Goal: Information Seeking & Learning: Find specific fact

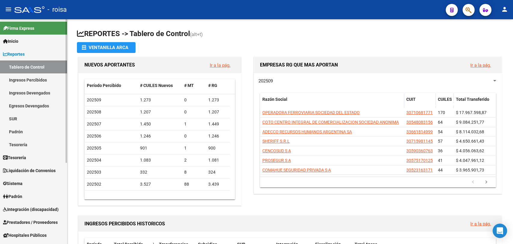
scroll to position [127, 0]
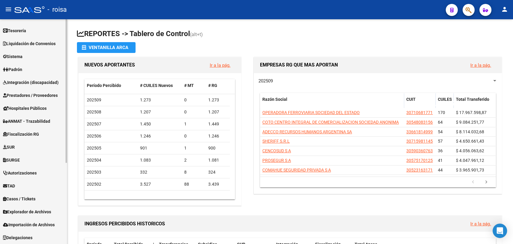
click at [66, 180] on div at bounding box center [66, 131] width 2 height 224
click at [33, 214] on link "Explorador de Archivos" at bounding box center [33, 211] width 67 height 13
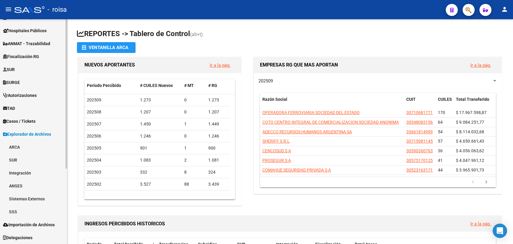
scroll to position [113, 0]
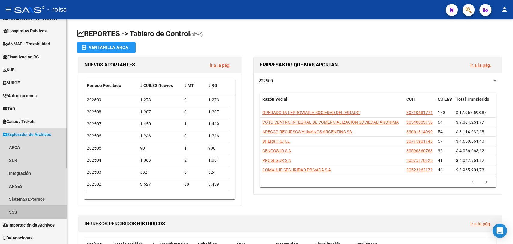
click at [17, 208] on link "SSS" at bounding box center [33, 211] width 67 height 13
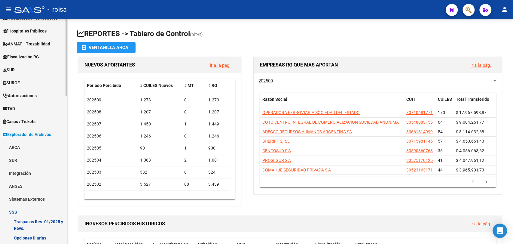
scroll to position [338, 0]
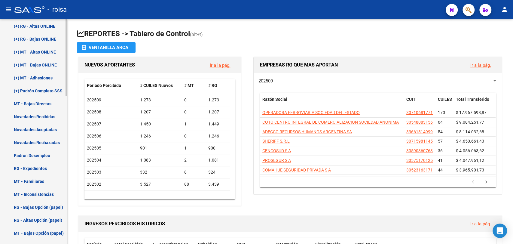
click at [65, 225] on div at bounding box center [66, 131] width 2 height 224
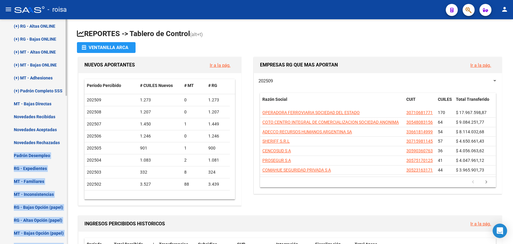
drag, startPoint x: 67, startPoint y: 139, endPoint x: 65, endPoint y: 126, distance: 13.0
click at [65, 126] on mat-sidenav "Firma Express Inicio Calendario SSS Instructivos Contacto OS Reportes Tablero d…" at bounding box center [33, 131] width 67 height 224
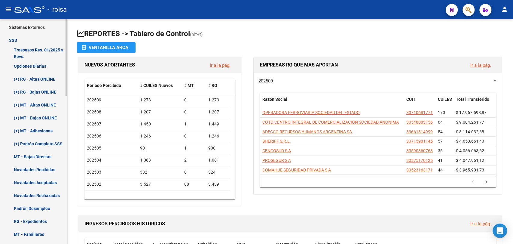
scroll to position [281, 0]
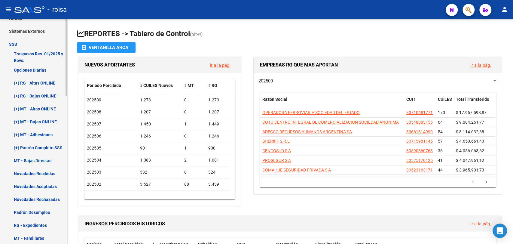
click at [65, 118] on div "Firma Express Inicio Calendario SSS Instructivos Contacto OS Reportes Tablero d…" at bounding box center [34, 68] width 68 height 661
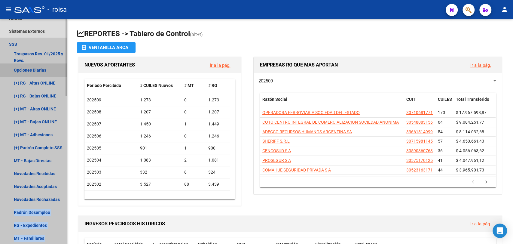
click at [32, 68] on link "Opciones Diarias" at bounding box center [33, 69] width 67 height 13
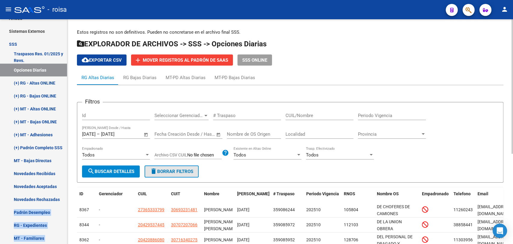
click at [171, 174] on span "delete Borrar Filtros" at bounding box center [171, 170] width 43 height 5
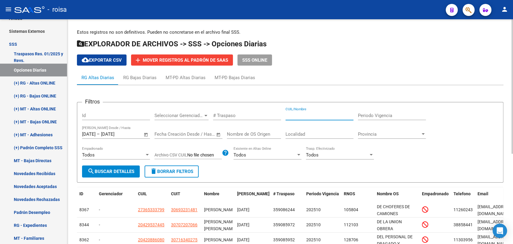
click at [321, 115] on input "CUIL/Nombre" at bounding box center [319, 115] width 68 height 5
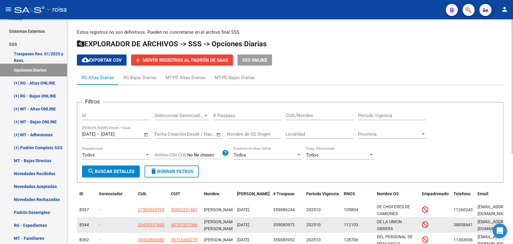
click at [321, 224] on div "202510" at bounding box center [322, 224] width 33 height 7
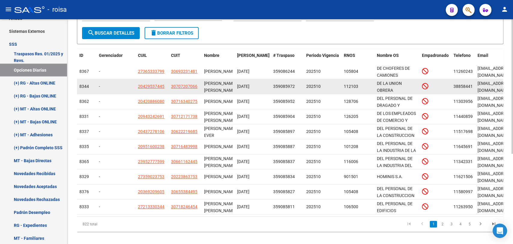
scroll to position [0, 143]
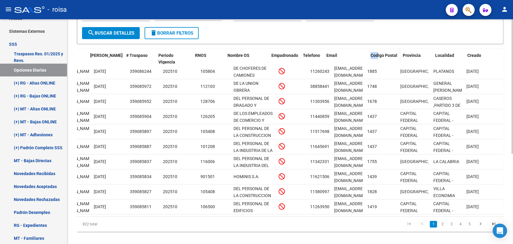
drag, startPoint x: 363, startPoint y: 58, endPoint x: 377, endPoint y: 63, distance: 14.3
click at [377, 63] on div "ID Gerenciador CUIL CUIT Nombre Fecha Traspaso # Traspaso Periodo Vigencia RNOS…" at bounding box center [218, 59] width 569 height 20
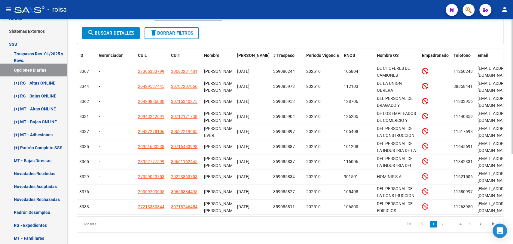
scroll to position [0, 0]
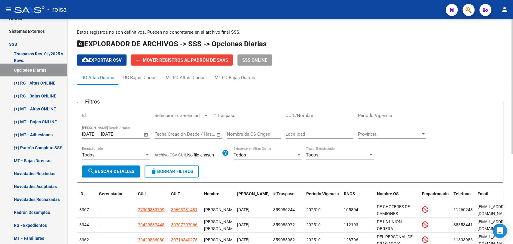
click at [512, 52] on div at bounding box center [512, 131] width 2 height 224
click at [263, 59] on span "SSS ONLINE" at bounding box center [254, 59] width 25 height 5
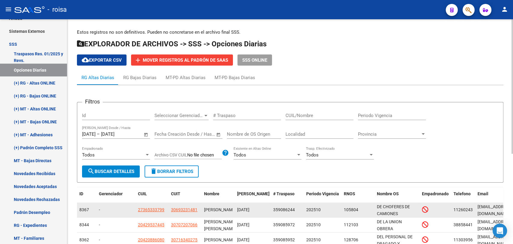
click at [284, 210] on span "359086244" at bounding box center [284, 209] width 22 height 5
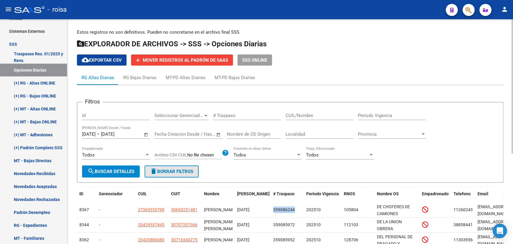
click at [183, 174] on button "delete Borrar Filtros" at bounding box center [171, 171] width 54 height 12
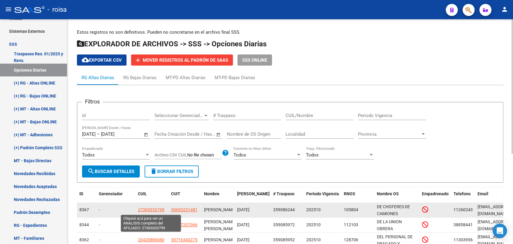
click at [155, 208] on span "27365333799" at bounding box center [151, 209] width 26 height 5
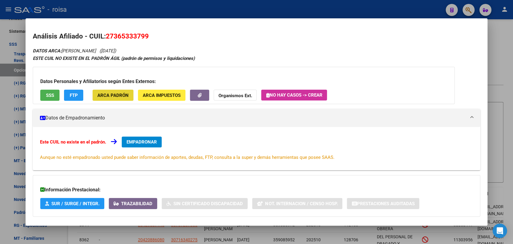
click at [122, 93] on span "ARCA Padrón" at bounding box center [112, 94] width 31 height 5
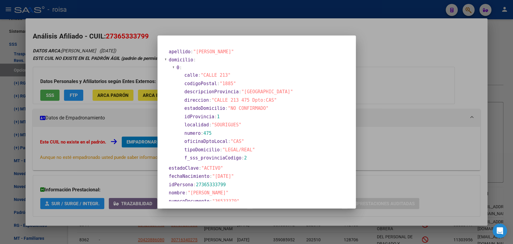
click at [377, 67] on div at bounding box center [256, 122] width 513 height 244
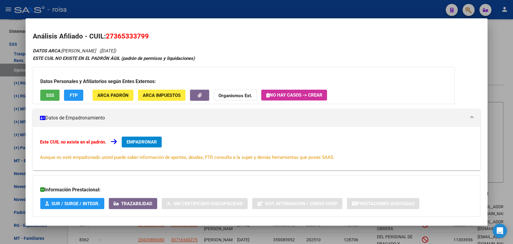
click at [377, 67] on div "Datos Personales y Afiliatorios según Entes Externos: SSS FTP ARCA Padrón ARCA …" at bounding box center [244, 85] width 422 height 37
click at [66, 94] on button "FTP" at bounding box center [73, 94] width 19 height 11
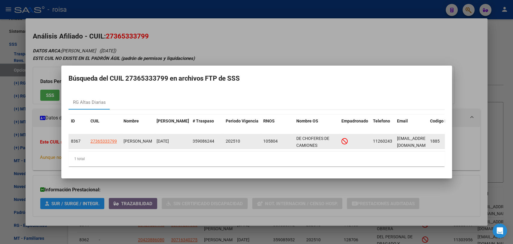
click at [241, 141] on div "202510" at bounding box center [241, 141] width 33 height 7
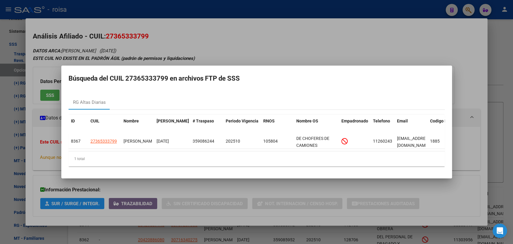
click at [274, 210] on div at bounding box center [256, 122] width 513 height 244
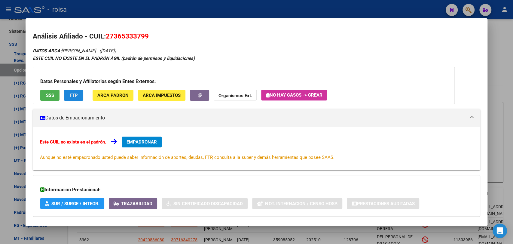
click at [75, 96] on span "FTP" at bounding box center [74, 94] width 8 height 5
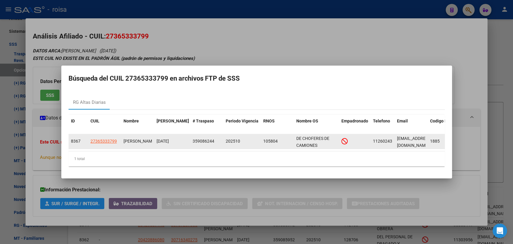
click at [226, 141] on div "202510" at bounding box center [241, 141] width 33 height 7
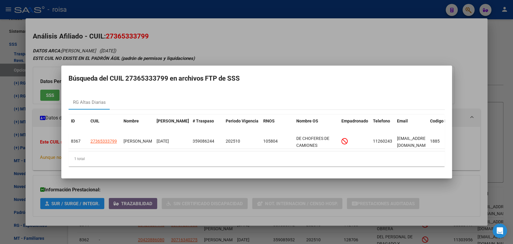
drag, startPoint x: 135, startPoint y: 78, endPoint x: 165, endPoint y: 70, distance: 31.6
click at [165, 73] on h2 "Búsqueda del CUIL 27365333799 en archivos FTP de SSS" at bounding box center [256, 78] width 376 height 11
copy h2 "36533379"
click at [256, 202] on div at bounding box center [256, 122] width 513 height 244
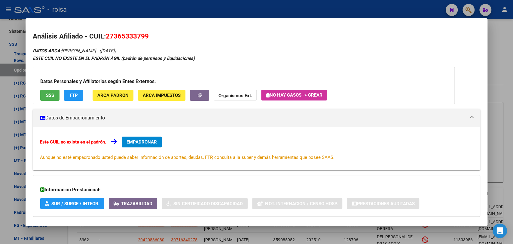
click at [0, 177] on div at bounding box center [256, 122] width 513 height 244
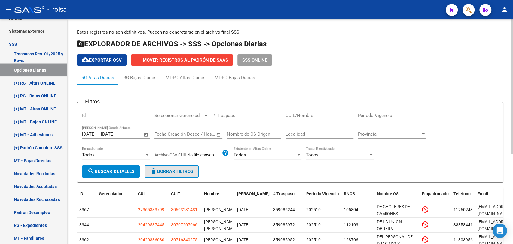
click at [186, 175] on button "delete Borrar Filtros" at bounding box center [171, 171] width 54 height 12
click at [317, 115] on input "CUIL/Nombre" at bounding box center [319, 115] width 68 height 5
